Goal: Task Accomplishment & Management: Use online tool/utility

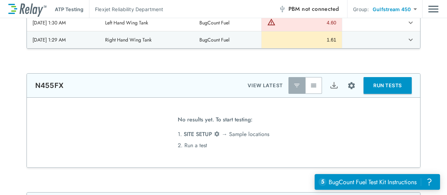
scroll to position [399, 0]
click at [350, 85] on img "Site setup" at bounding box center [351, 85] width 9 height 9
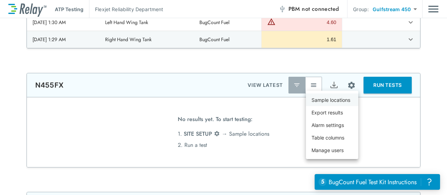
click at [340, 97] on p "Sample locations" at bounding box center [330, 99] width 39 height 7
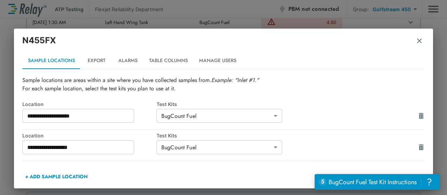
scroll to position [29, 0]
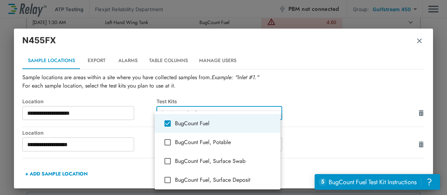
click at [276, 116] on body "**********" at bounding box center [223, 97] width 447 height 195
click at [346, 86] on div at bounding box center [223, 97] width 447 height 195
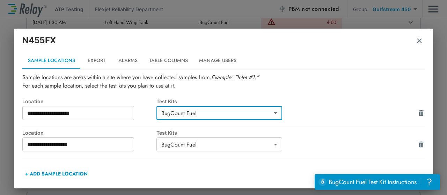
click at [101, 60] on button "Export" at bounding box center [96, 60] width 31 height 17
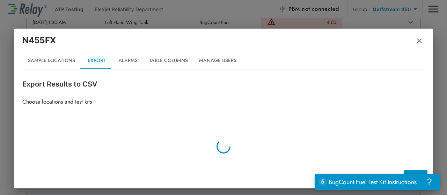
scroll to position [0, 0]
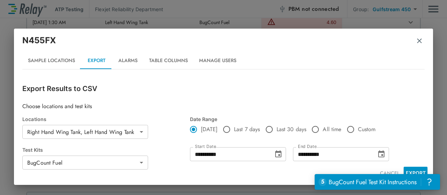
click at [126, 61] on button "Alarms" at bounding box center [127, 60] width 31 height 17
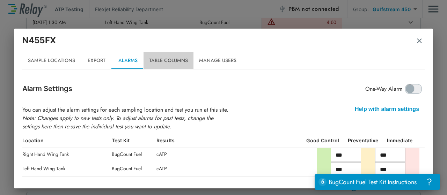
click at [161, 61] on button "Table Columns" at bounding box center [168, 60] width 50 height 17
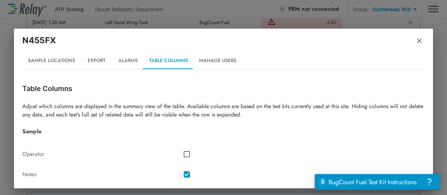
click at [222, 61] on button "Manage Users" at bounding box center [217, 60] width 48 height 17
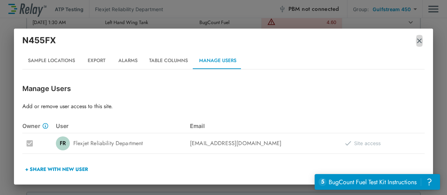
click at [417, 41] on img "button" at bounding box center [418, 40] width 7 height 7
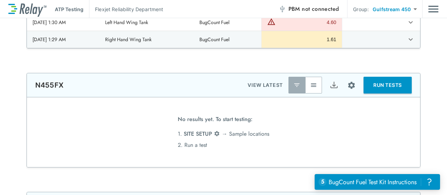
click at [368, 84] on button "RUN TESTS" at bounding box center [387, 85] width 48 height 17
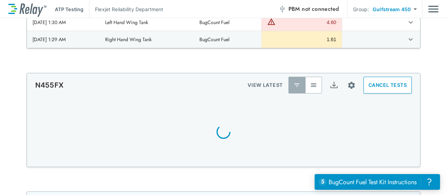
scroll to position [414, 0]
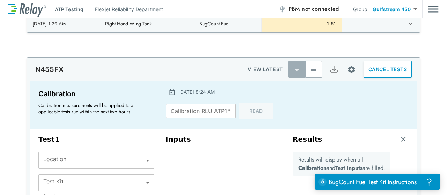
click at [222, 111] on input "**" at bounding box center [201, 111] width 70 height 14
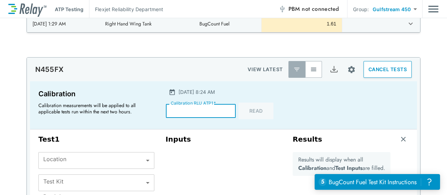
type input "*"
click at [223, 107] on input "*" at bounding box center [201, 111] width 70 height 14
click at [238, 94] on div "[DATE] 8:24 AM" at bounding box center [224, 91] width 112 height 7
